Goal: Task Accomplishment & Management: Manage account settings

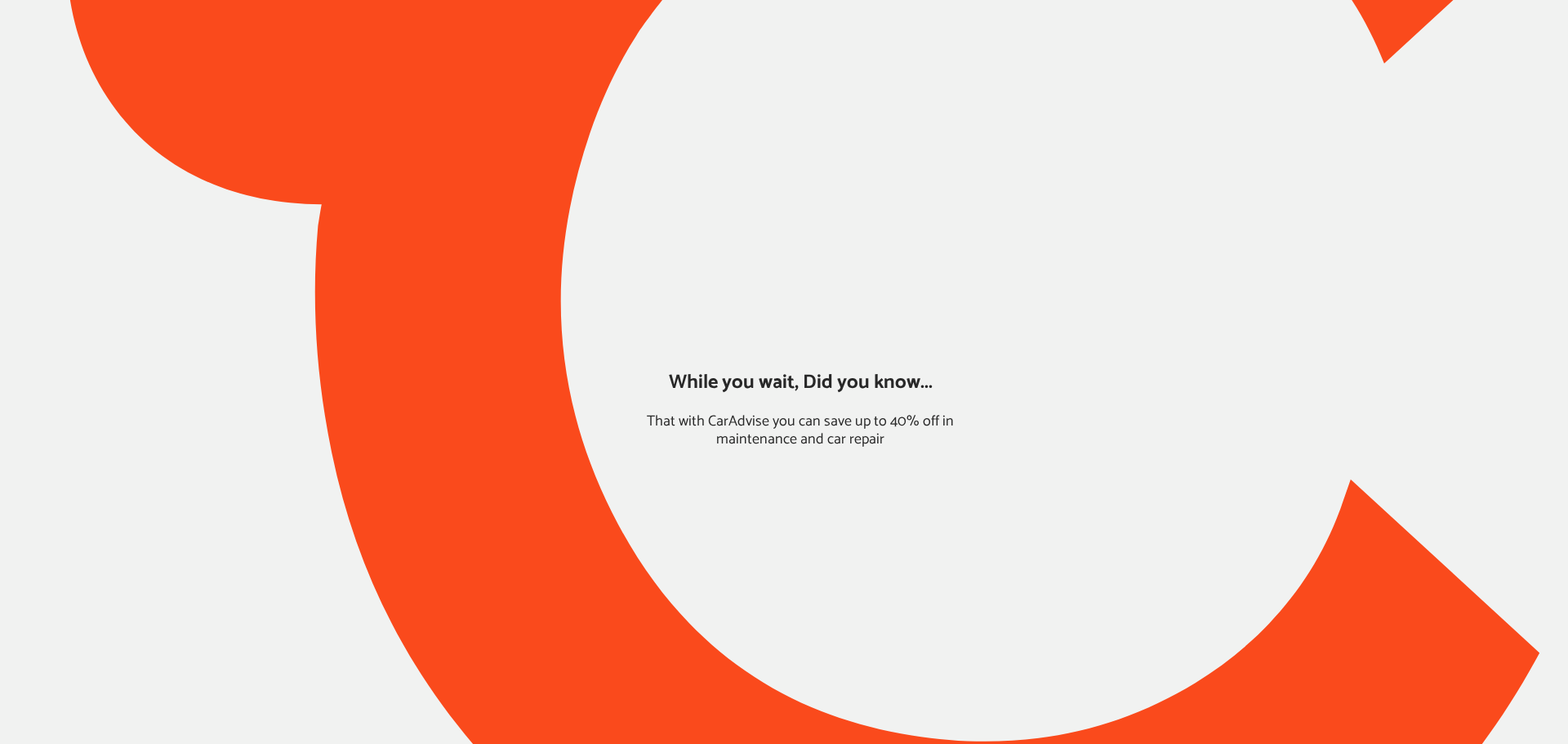
type input "*****"
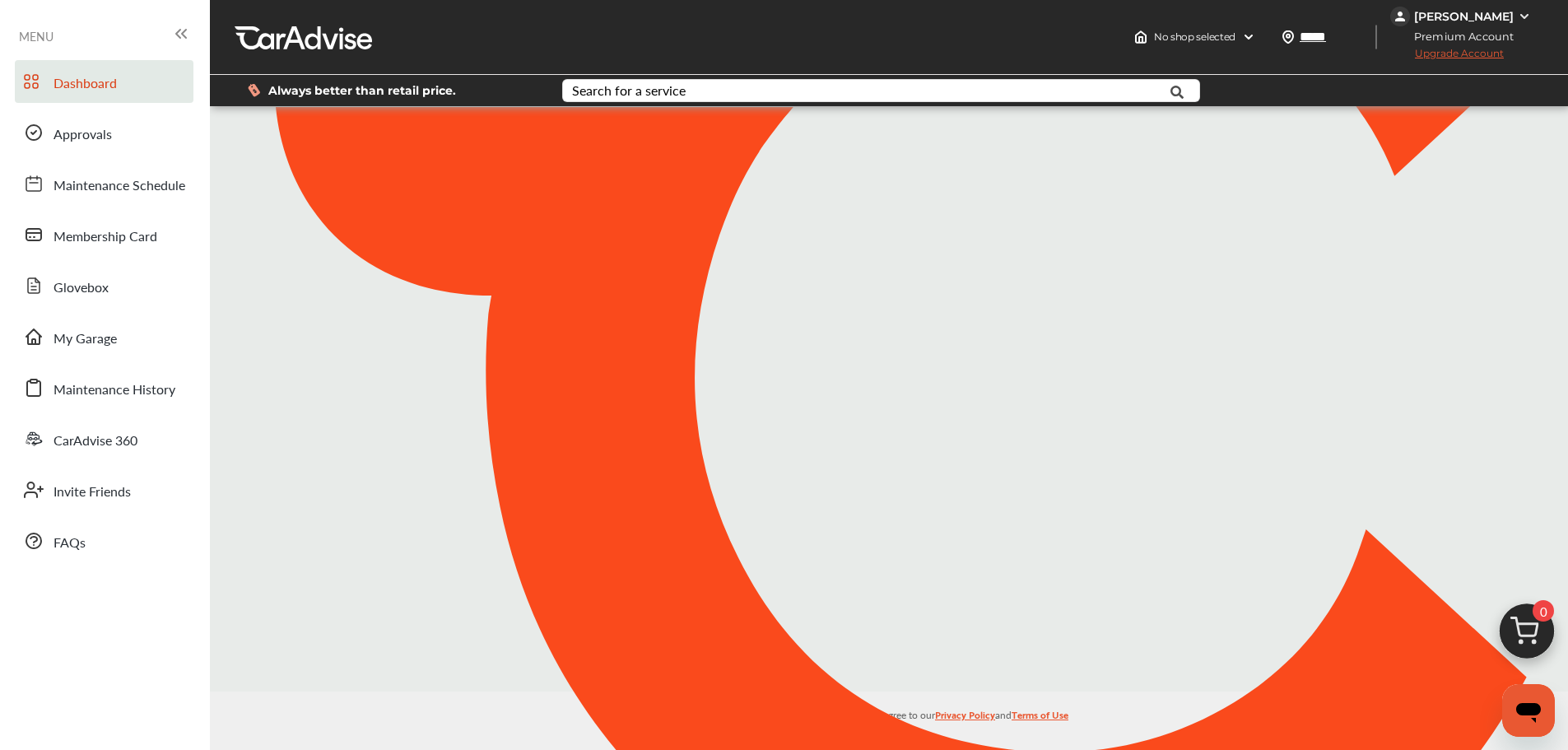
click at [1517, 13] on img at bounding box center [1523, 16] width 13 height 13
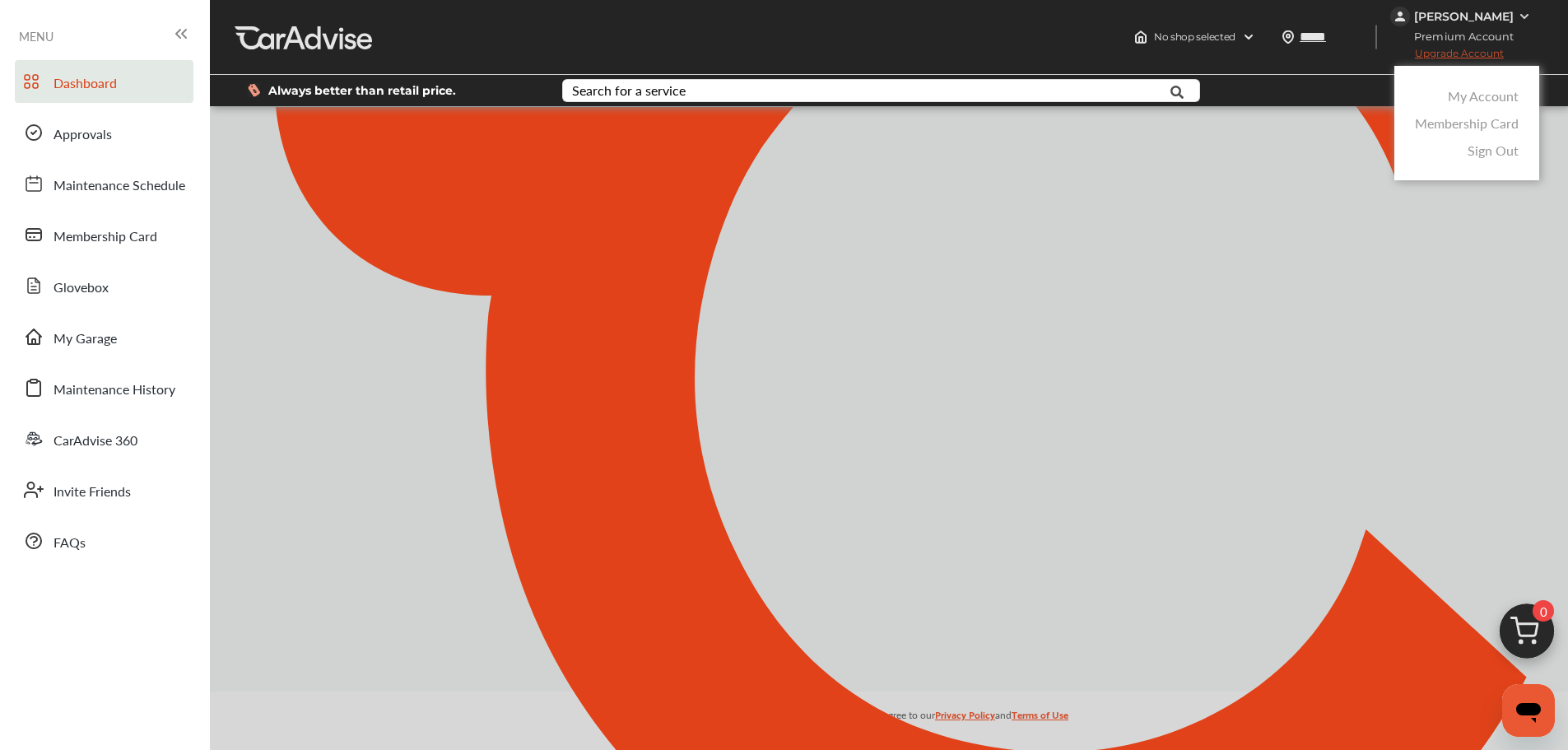
click at [1470, 125] on link "Membership Card" at bounding box center [1466, 124] width 103 height 19
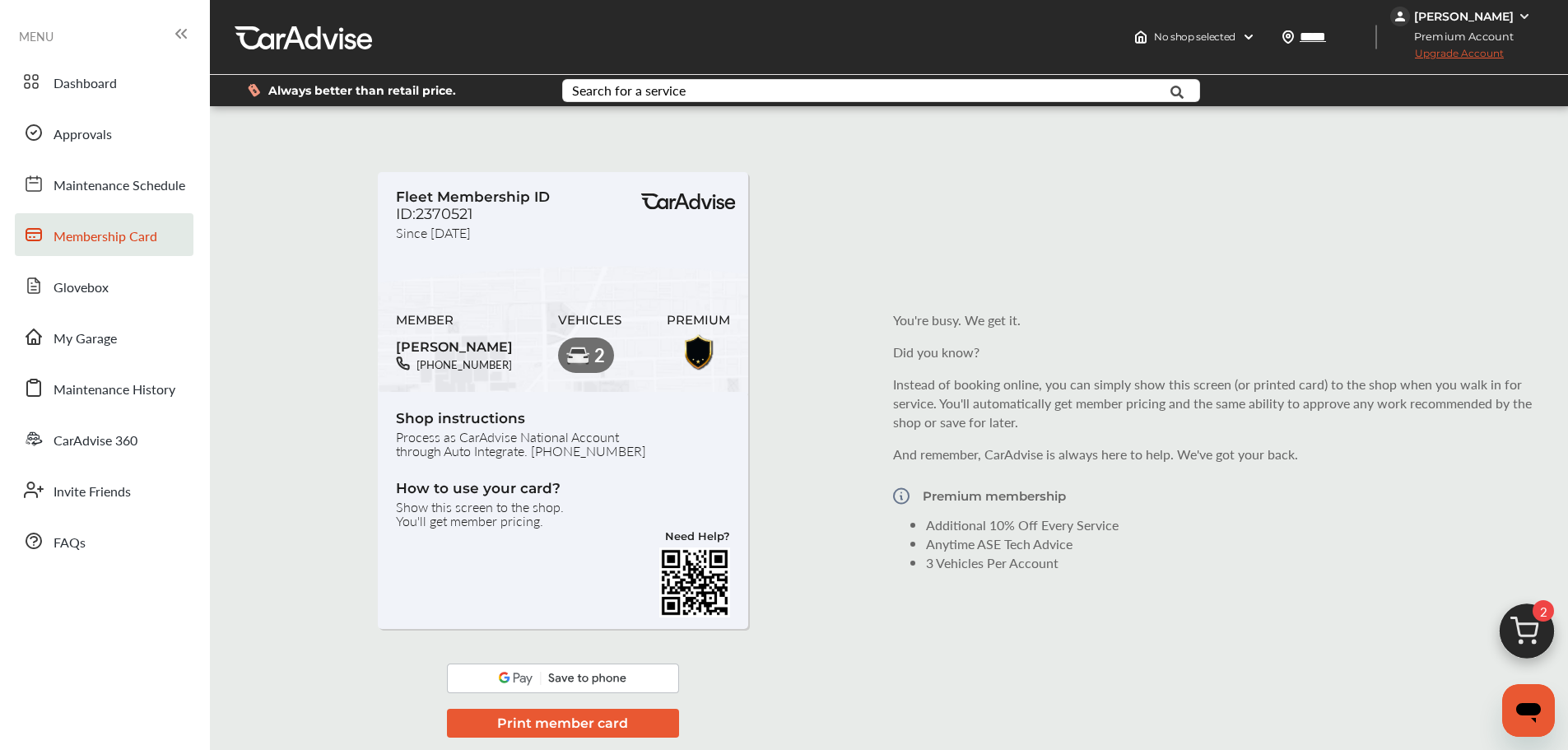
click at [306, 170] on div "Fleet Membership ID ID:2370521 Since [DATE] MEMBER [PERSON_NAME] [PHONE_NUMBER]…" at bounding box center [888, 442] width 1350 height 647
